Goal: Check status: Check status

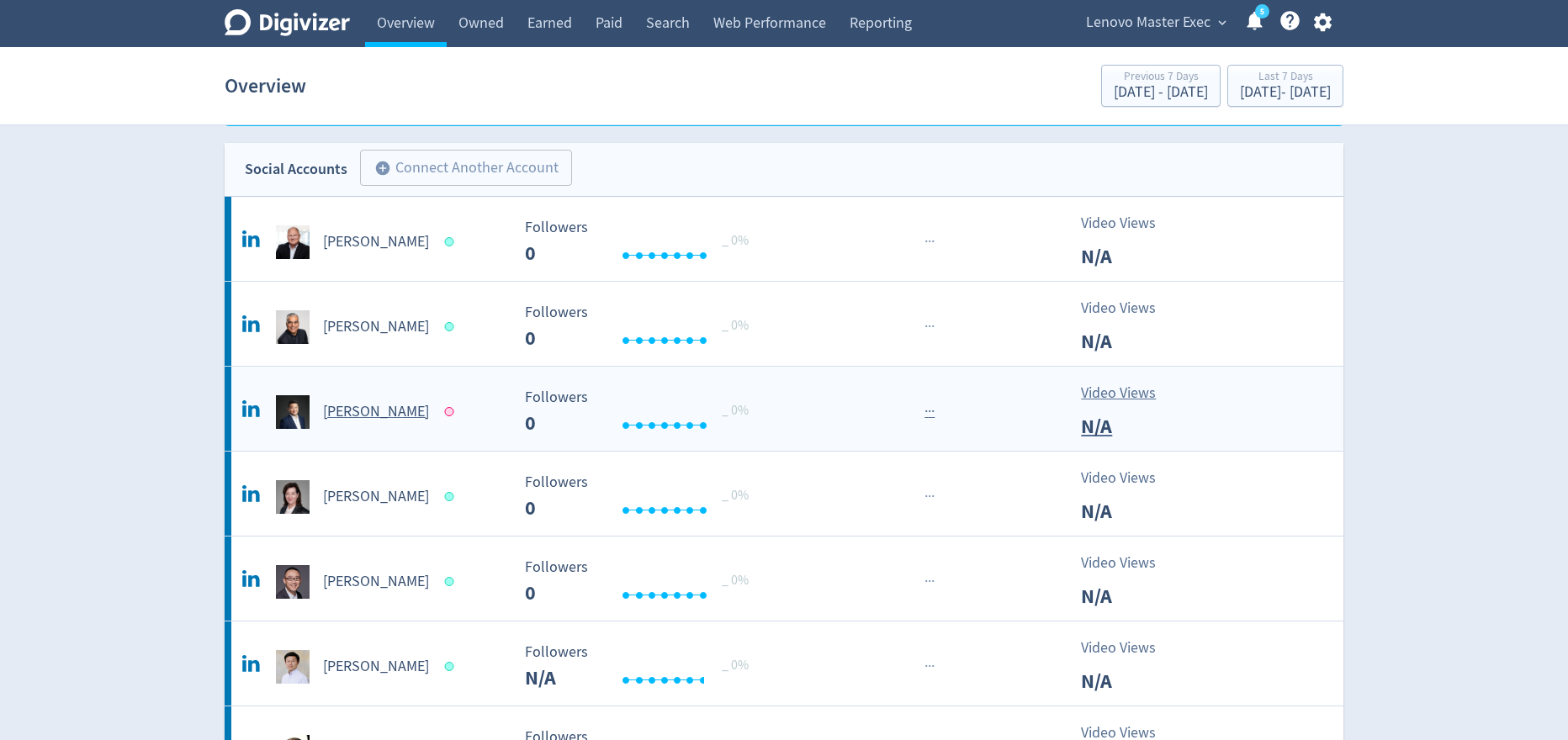
click at [345, 412] on h5 "[PERSON_NAME]" at bounding box center [376, 412] width 106 height 21
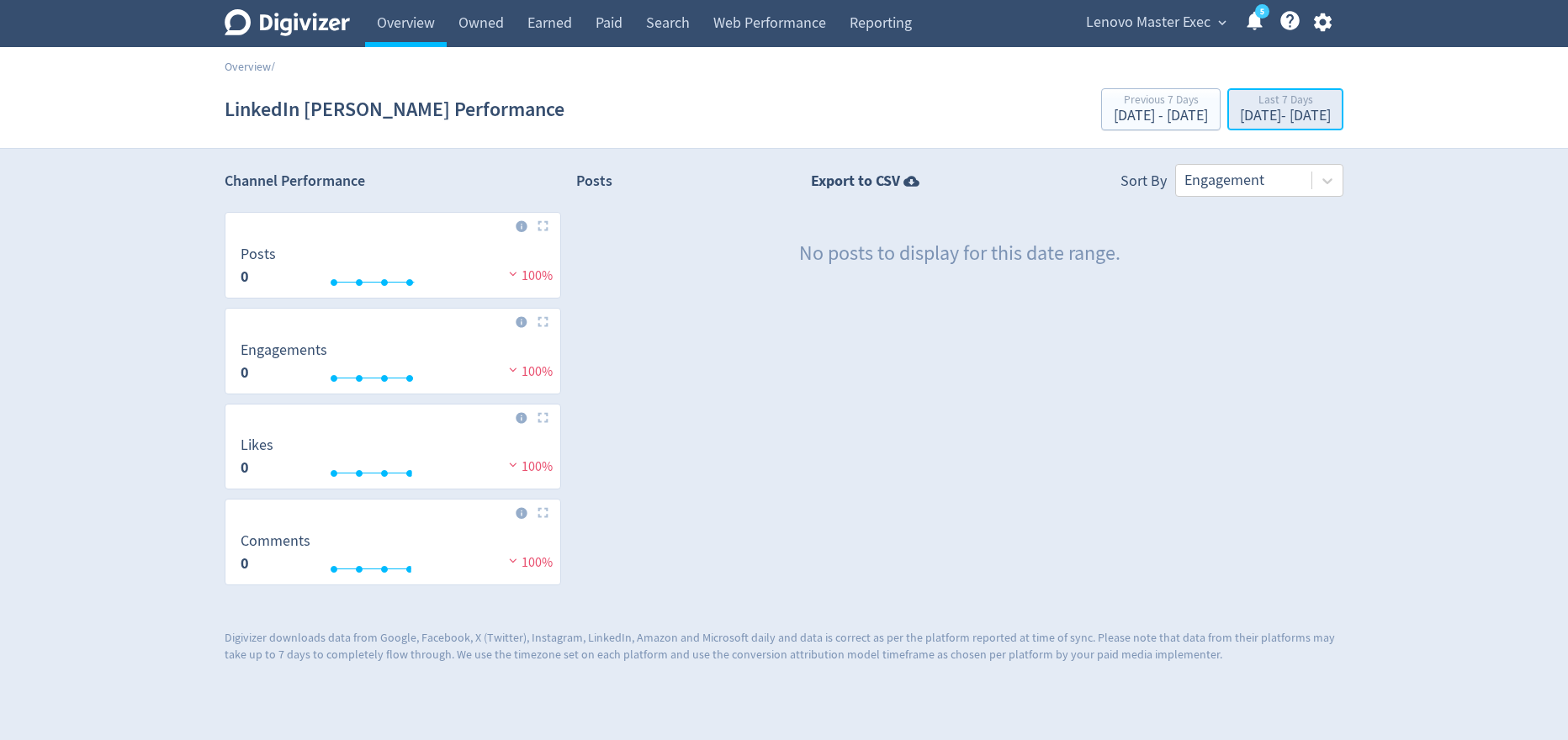
click at [1240, 115] on div "[DATE] - [DATE]" at bounding box center [1285, 116] width 91 height 15
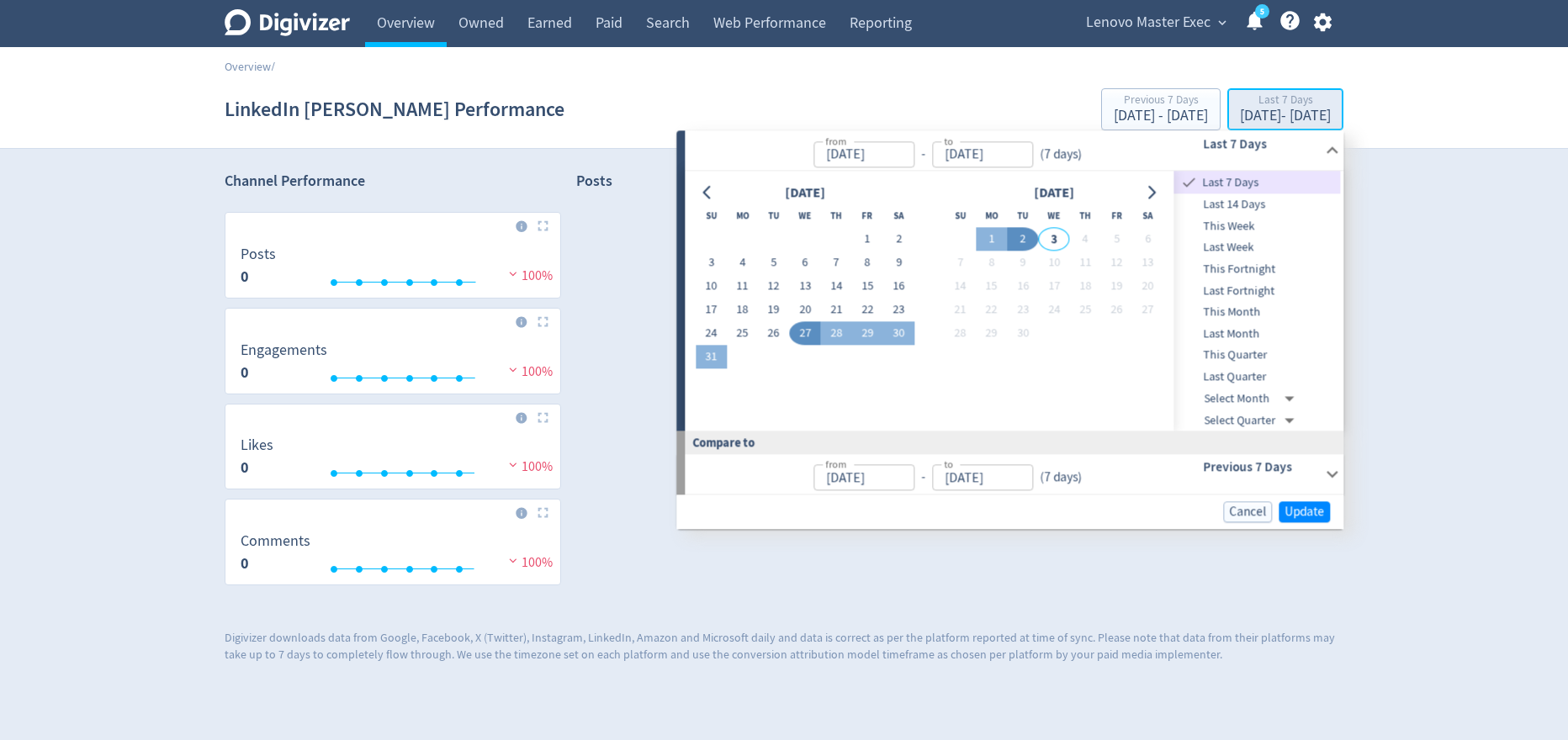
type input "[DATE]"
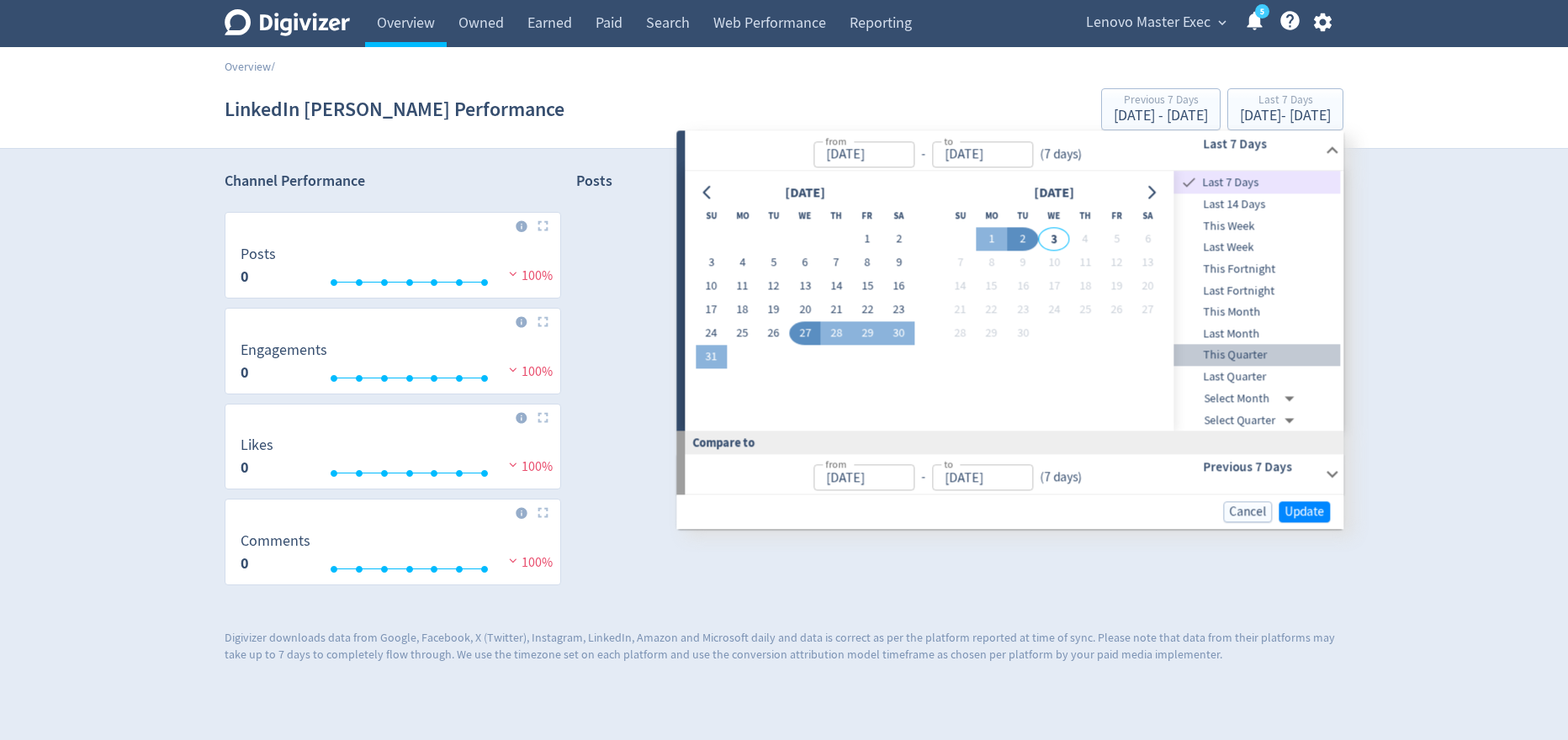
click at [1252, 356] on span "This Quarter" at bounding box center [1257, 356] width 166 height 19
type input "[DATE]"
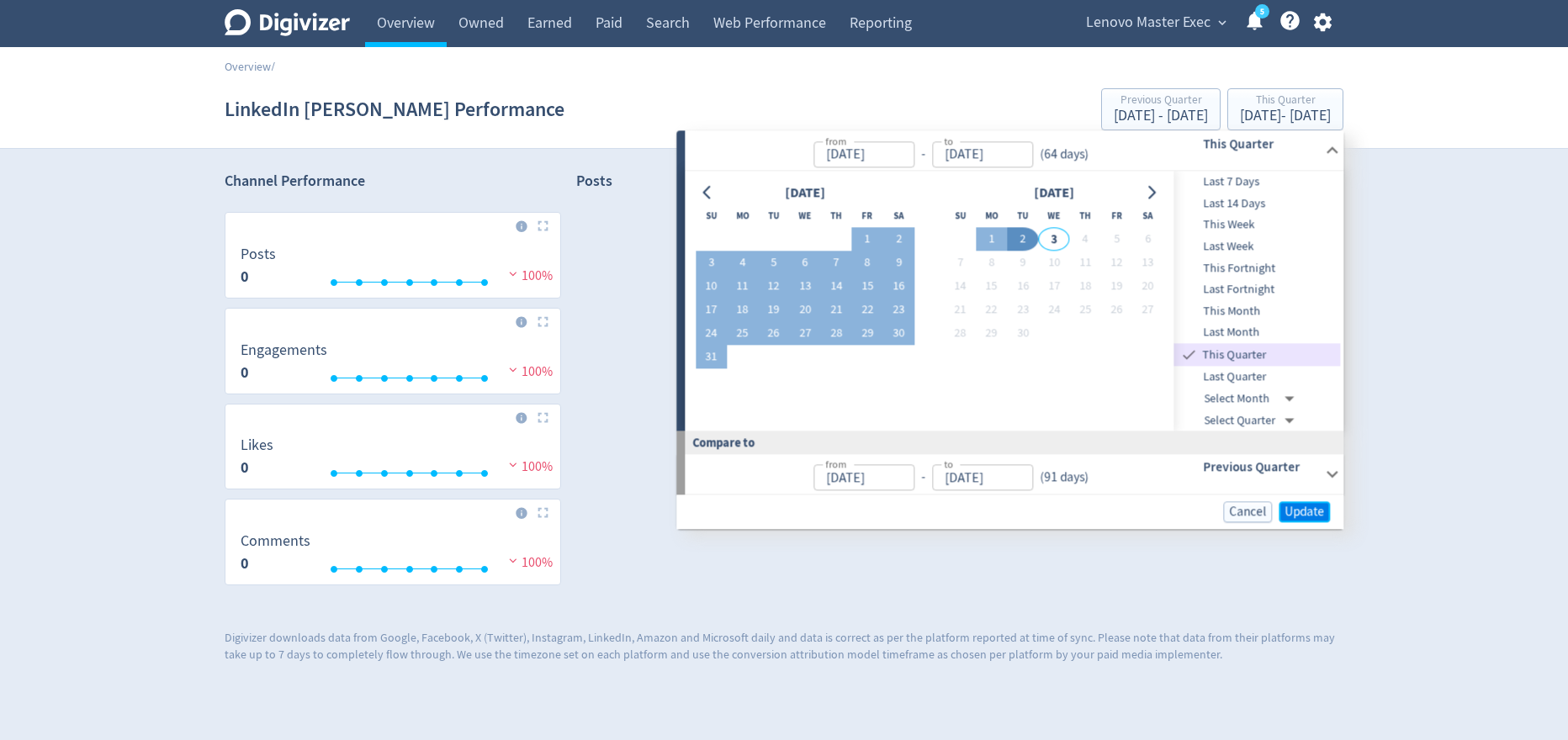
click at [1300, 509] on span "Update" at bounding box center [1304, 512] width 39 height 13
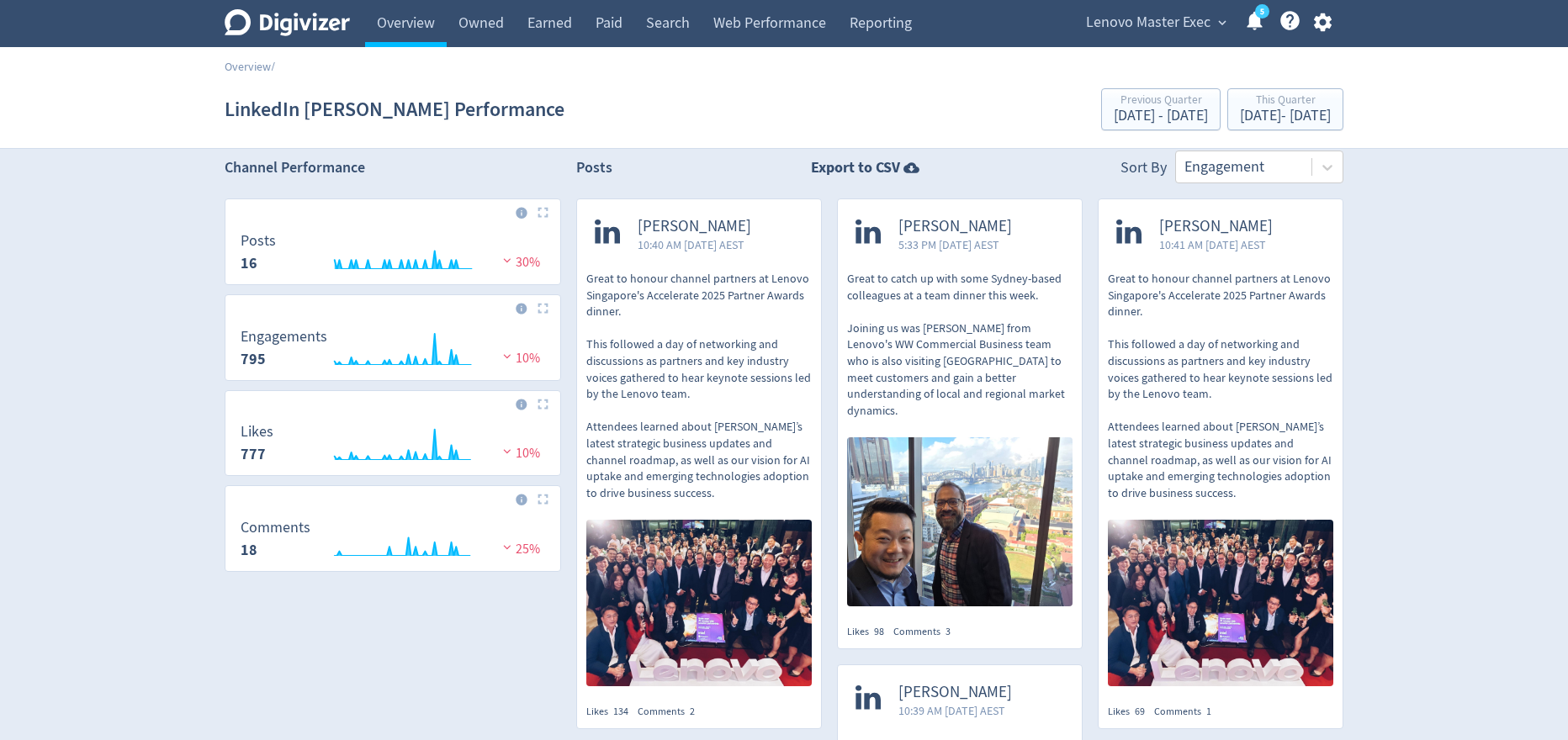
scroll to position [21, 0]
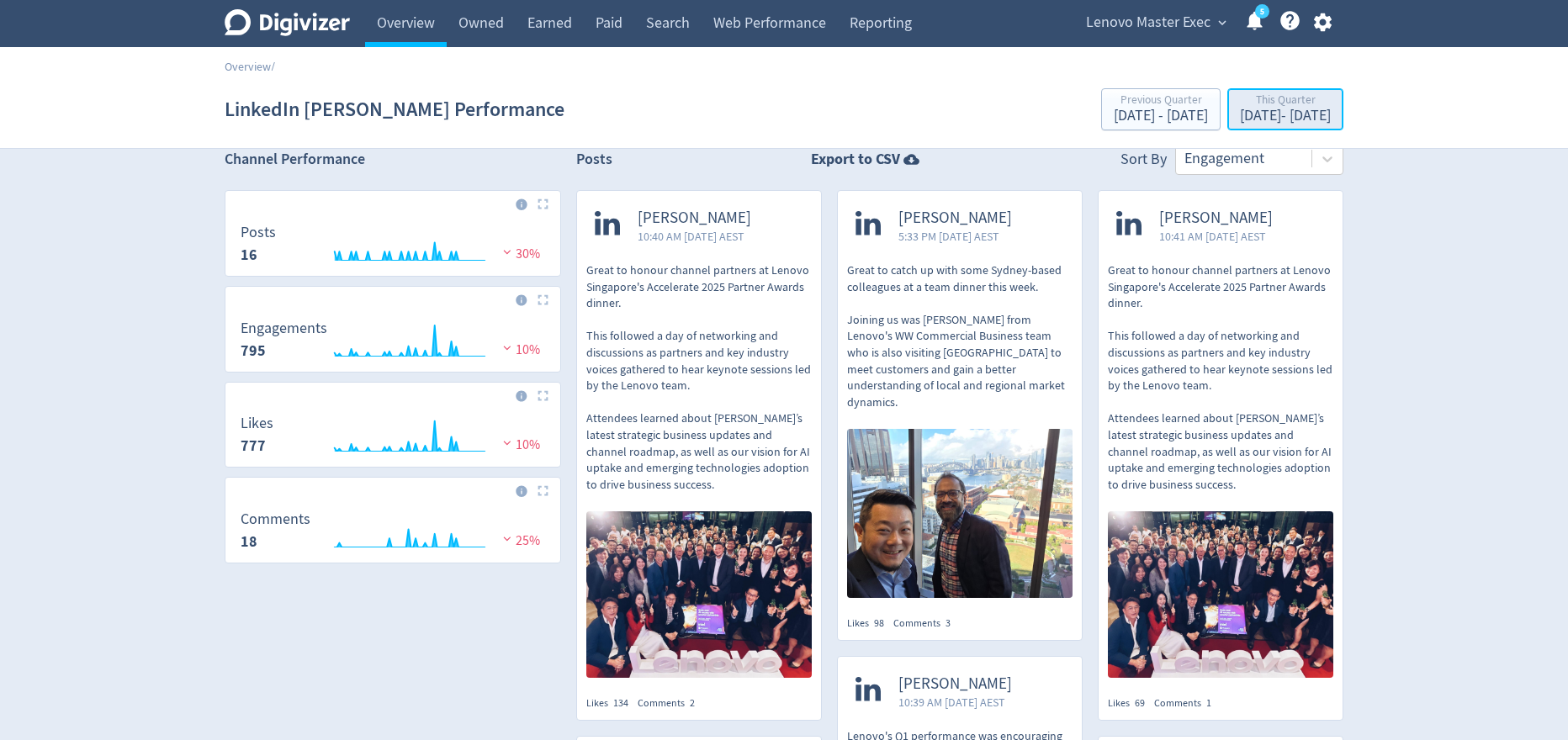
click at [1244, 112] on div "[DATE] - [DATE]" at bounding box center [1285, 116] width 91 height 15
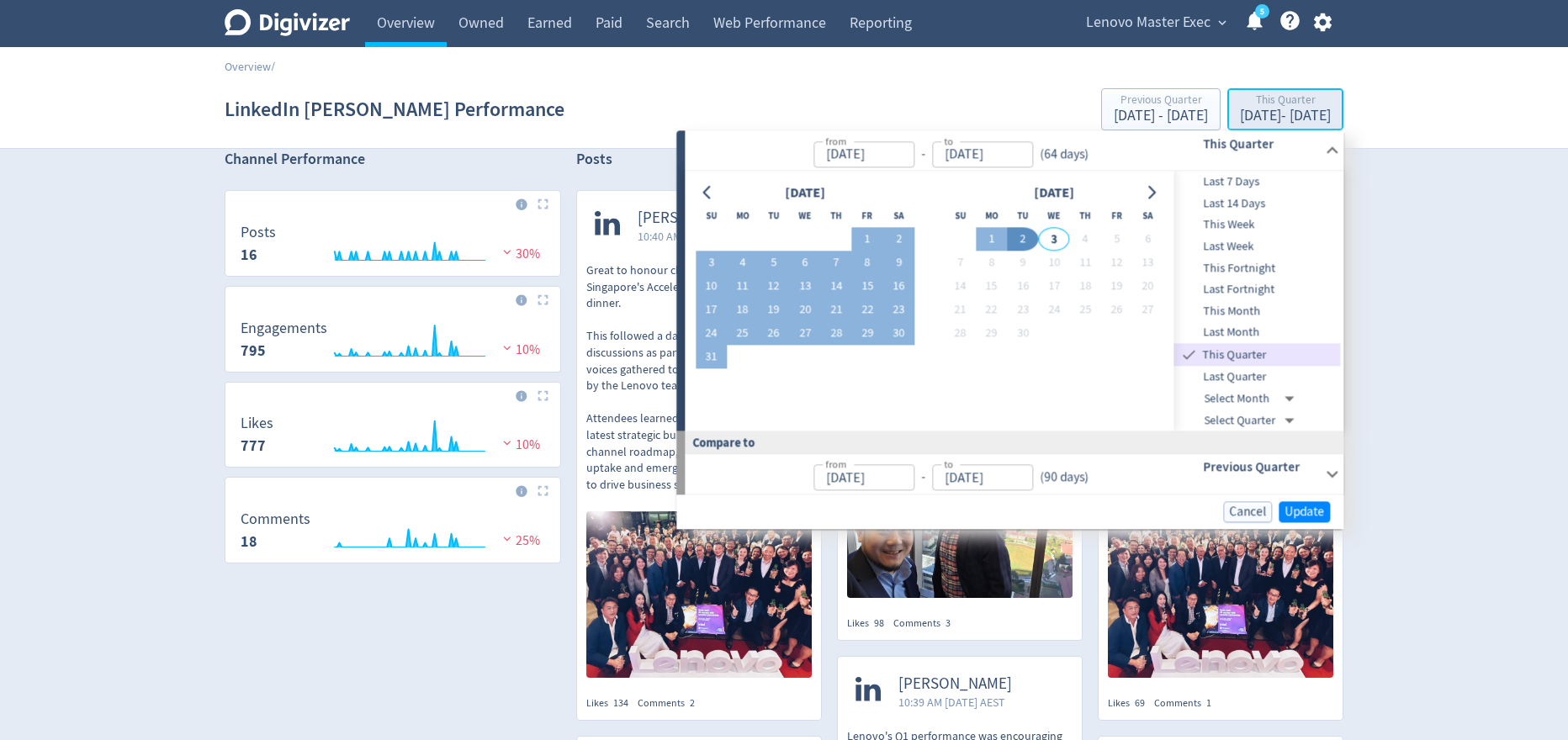
type input "[DATE]"
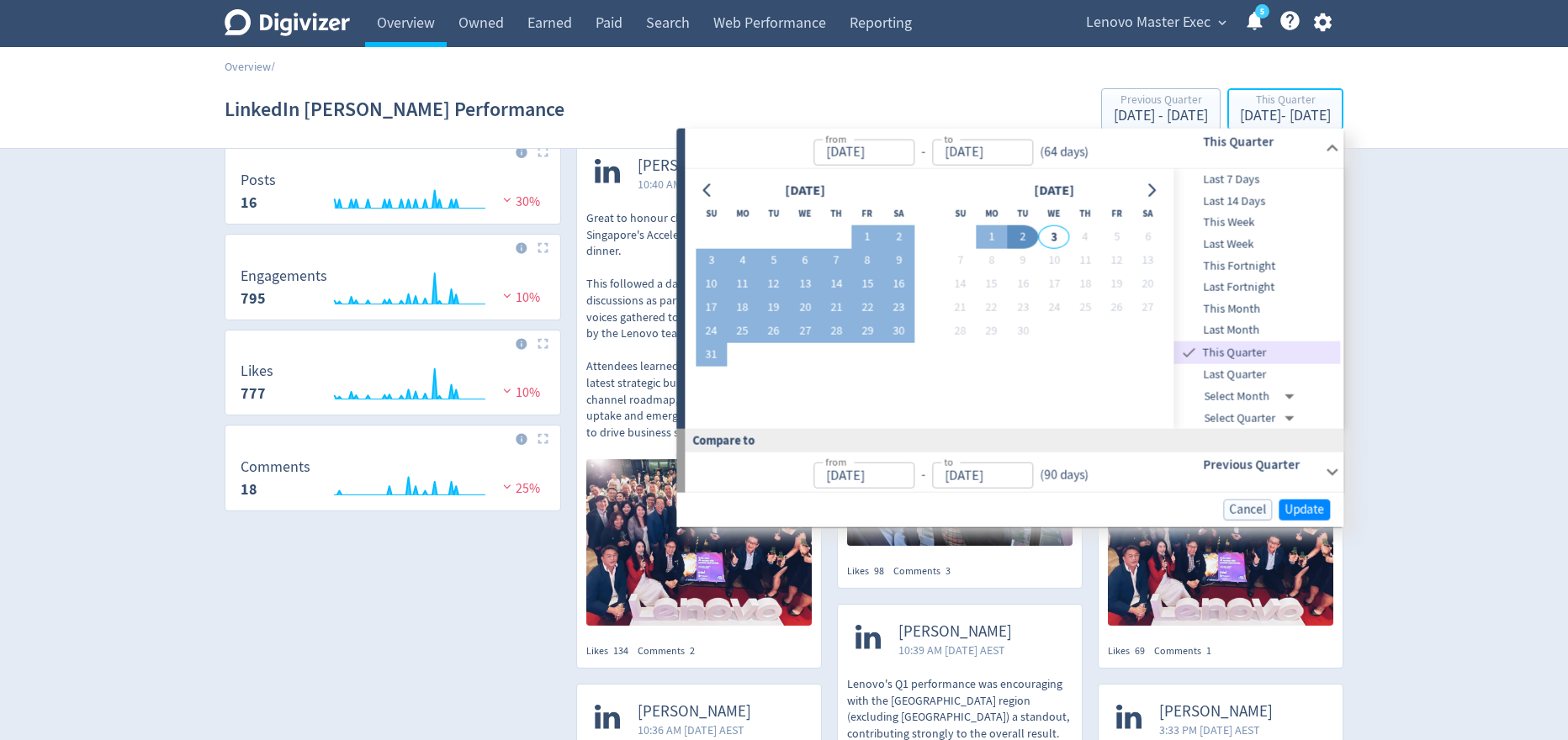
scroll to position [78, 0]
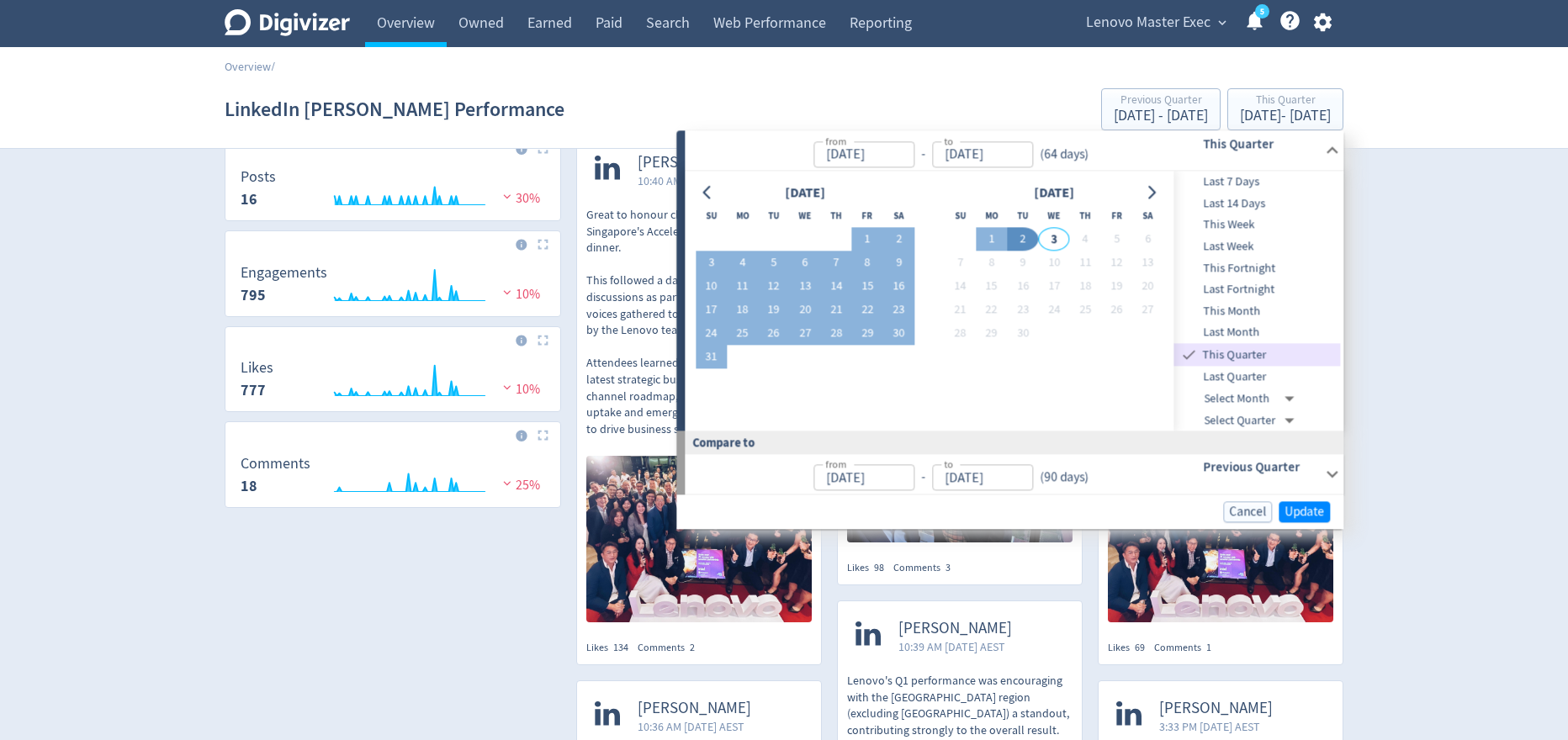
click at [1249, 378] on span "Last Quarter" at bounding box center [1257, 377] width 166 height 19
type input "[DATE]"
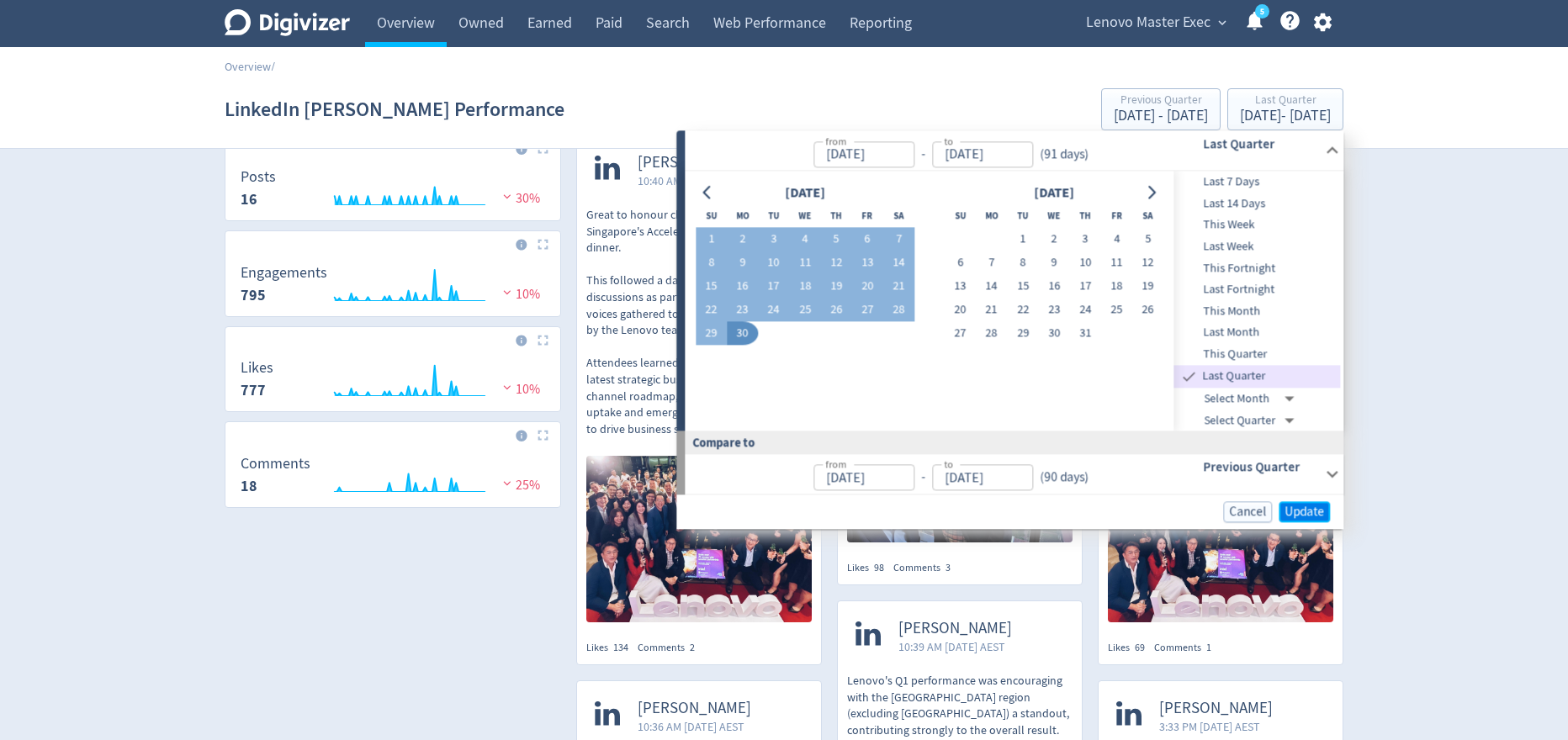
click at [1310, 515] on span "Update" at bounding box center [1304, 512] width 39 height 13
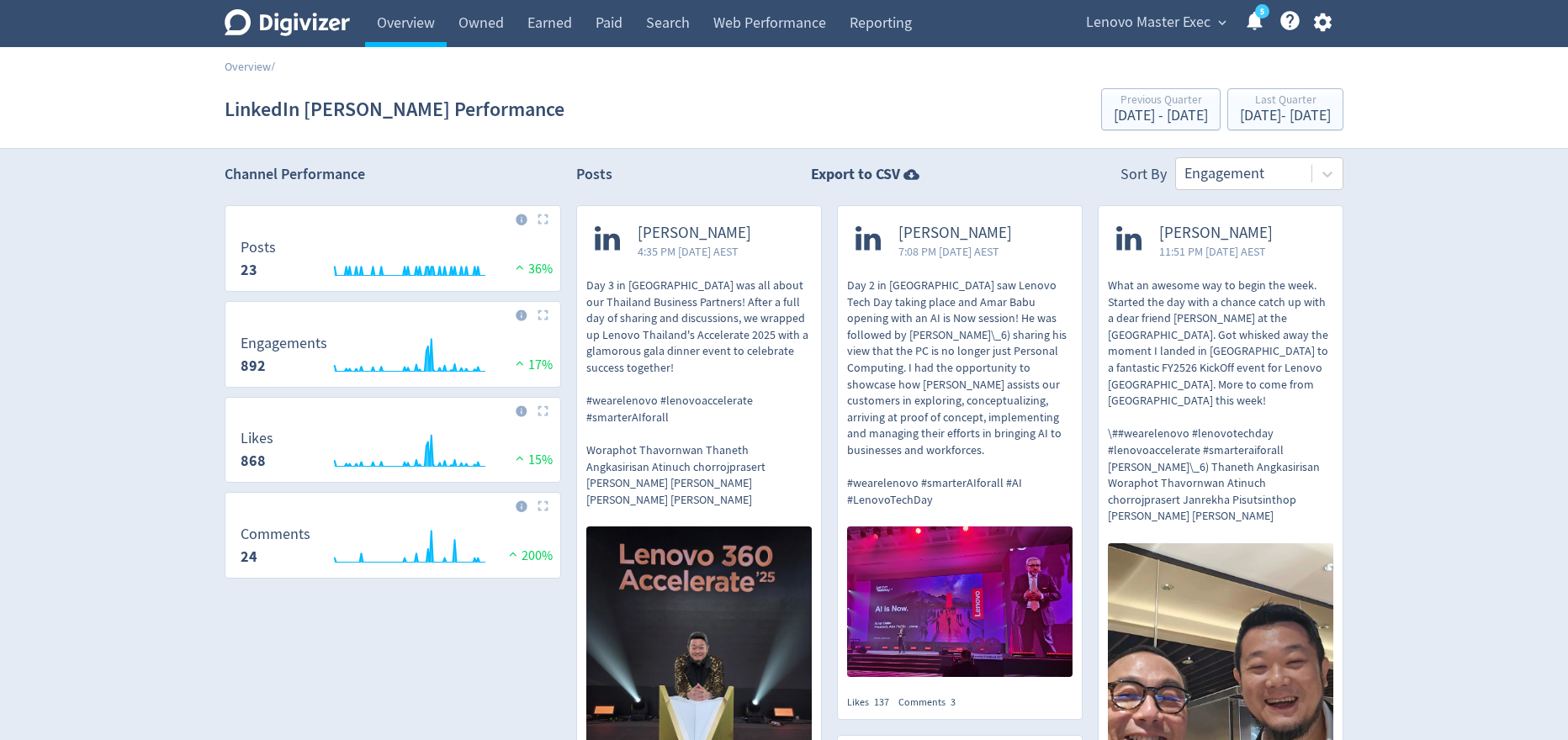
scroll to position [0, 0]
